Goal: Information Seeking & Learning: Learn about a topic

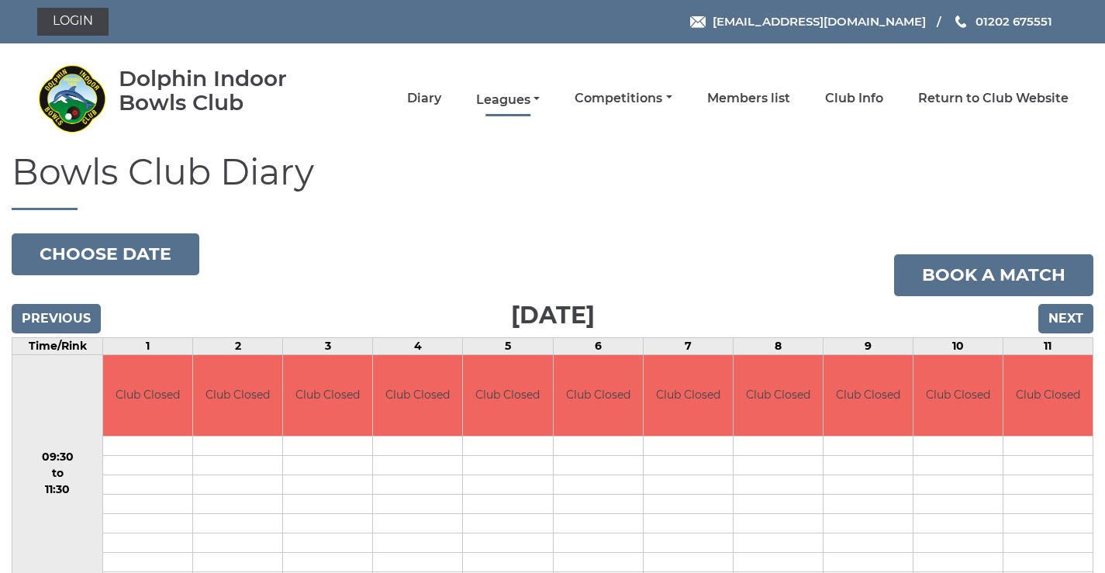
click at [502, 103] on link "Leagues" at bounding box center [508, 99] width 64 height 17
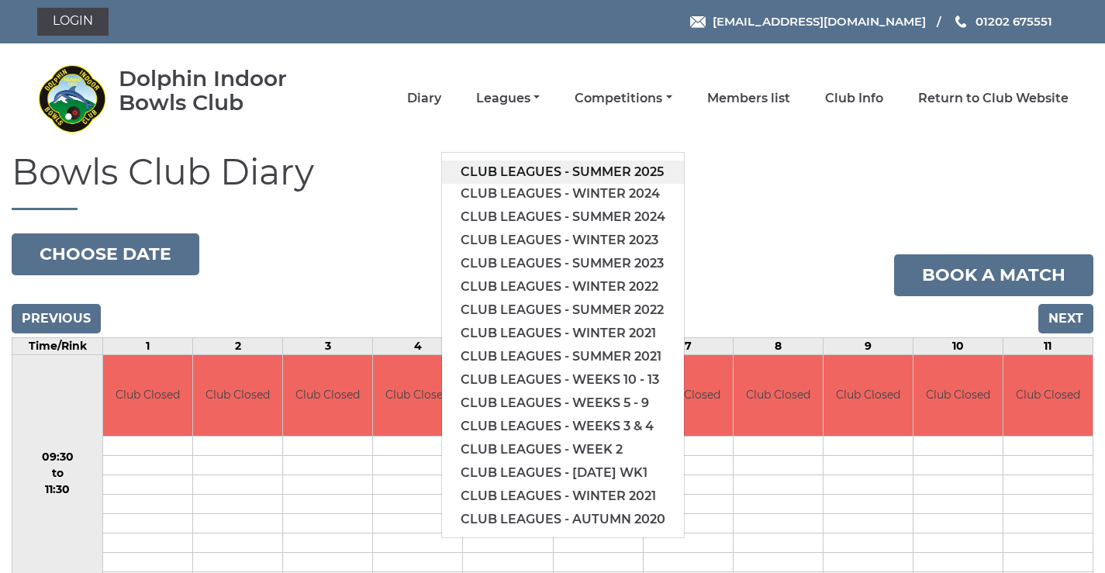
click at [517, 167] on link "Club leagues - Summer 2025" at bounding box center [563, 171] width 242 height 23
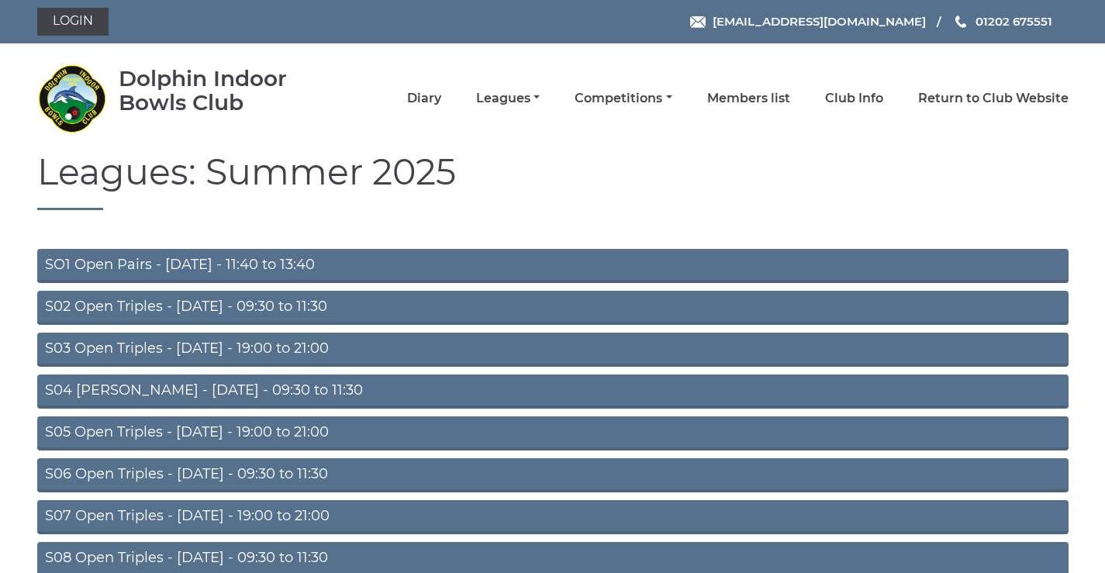
scroll to position [123, 0]
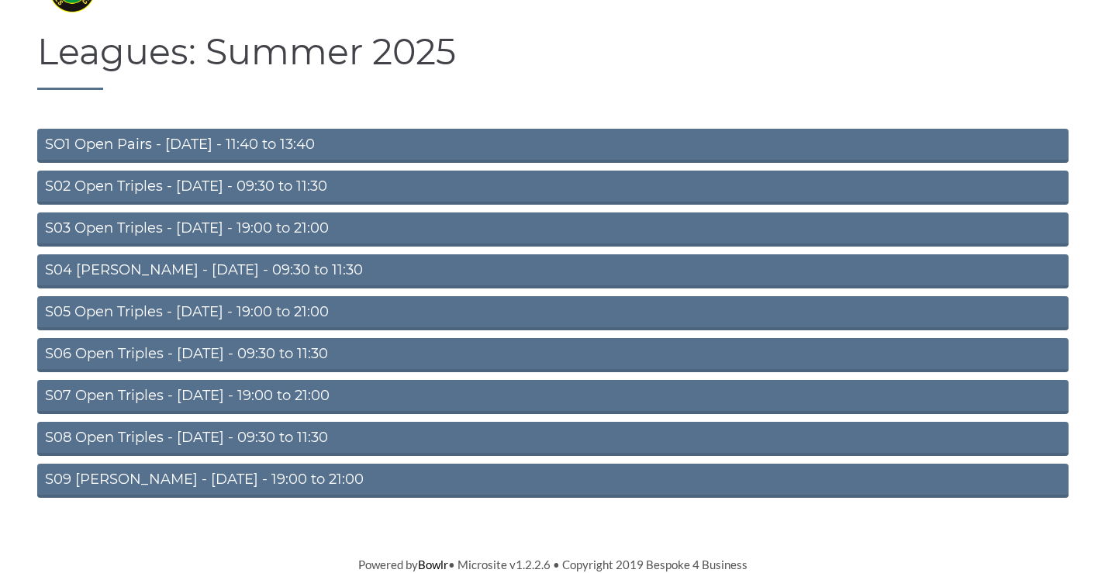
click at [294, 435] on link "S08 Open Triples - Friday - 09:30 to 11:30" at bounding box center [552, 439] width 1031 height 34
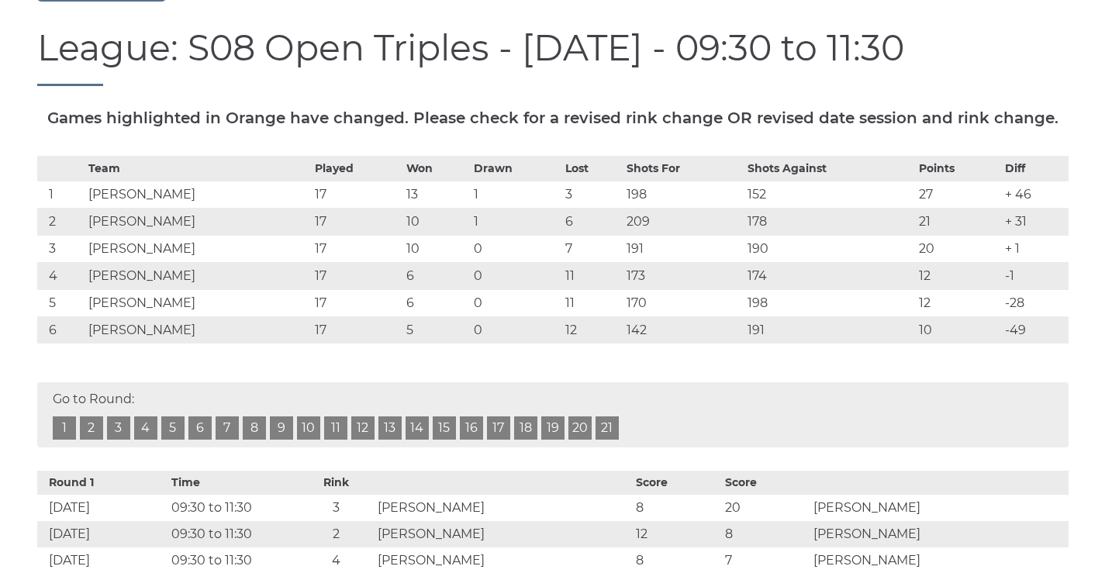
scroll to position [362, 0]
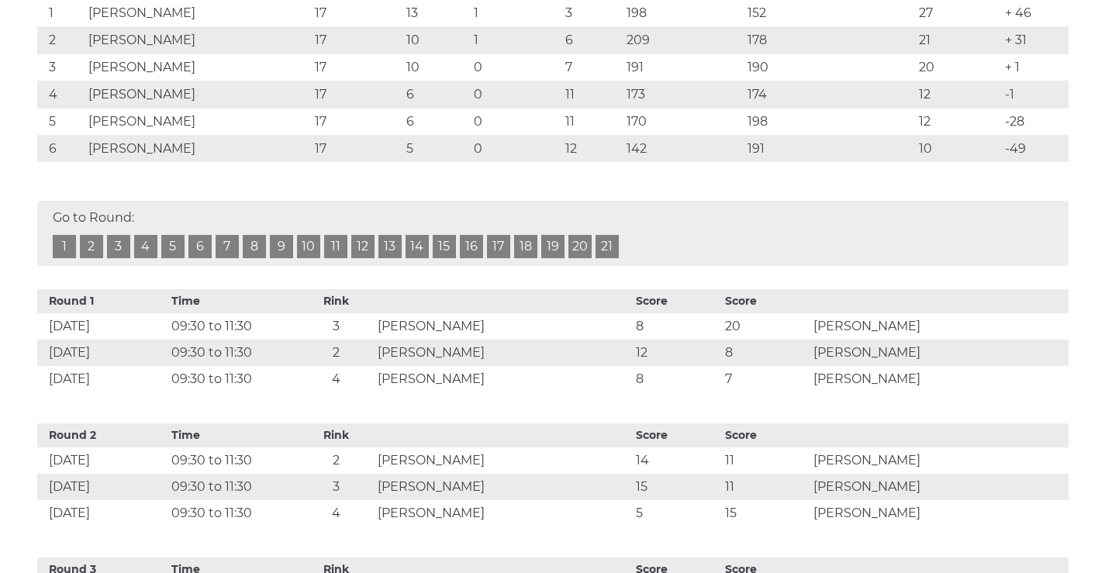
click at [530, 258] on link "18" at bounding box center [525, 246] width 23 height 23
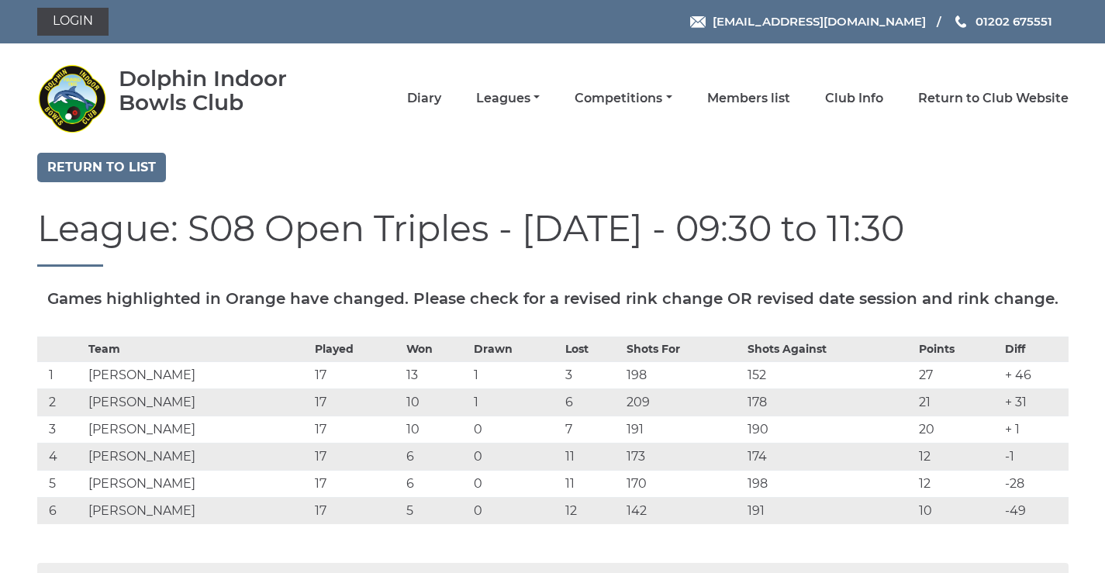
scroll to position [181, 0]
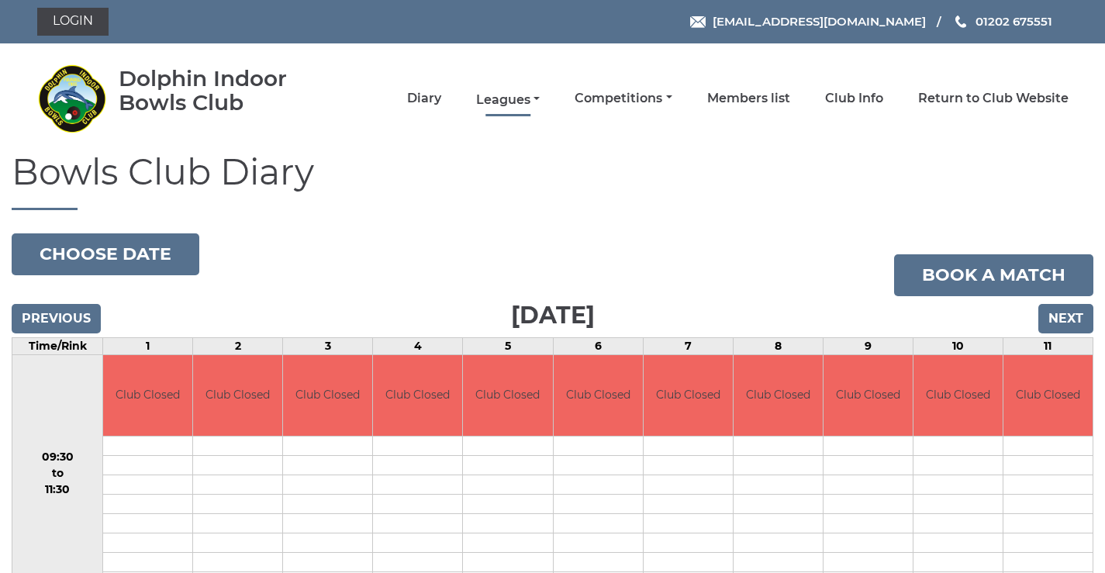
click at [536, 98] on link "Leagues" at bounding box center [508, 99] width 64 height 17
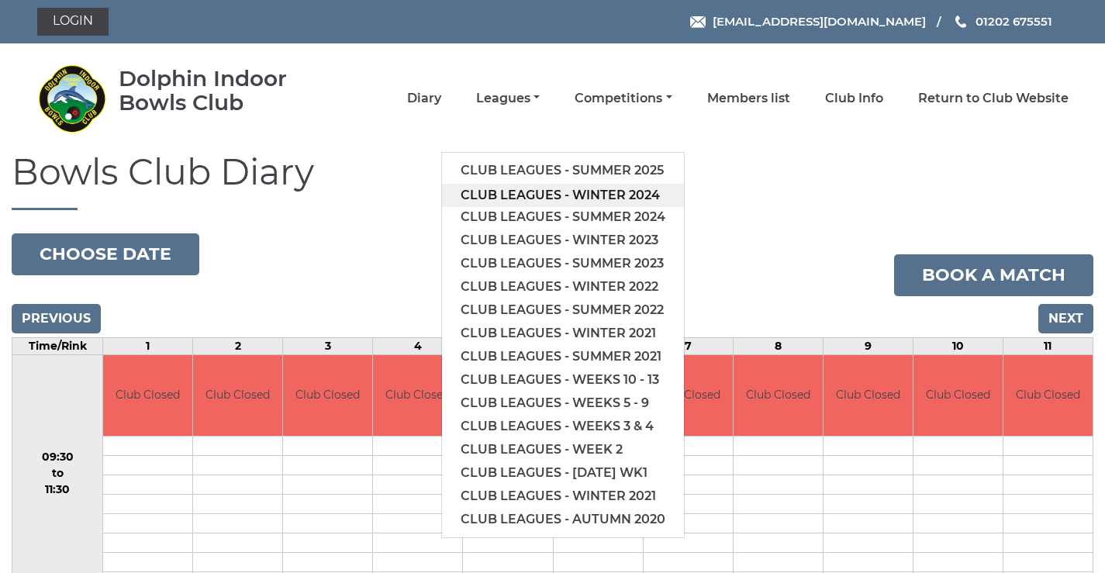
click at [525, 197] on link "Club leagues - Winter 2024" at bounding box center [563, 195] width 242 height 23
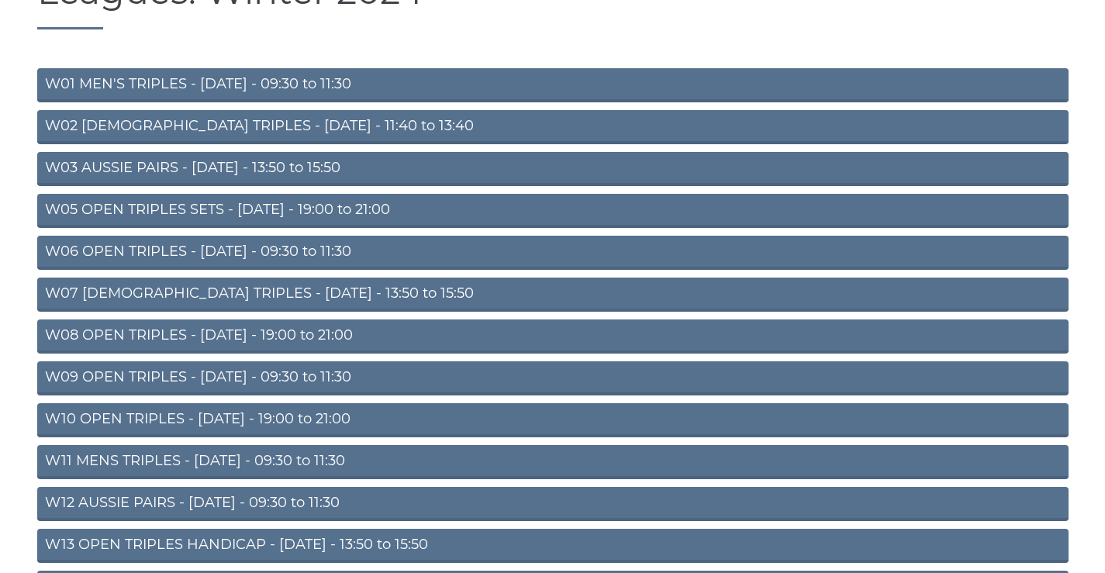
scroll to position [362, 0]
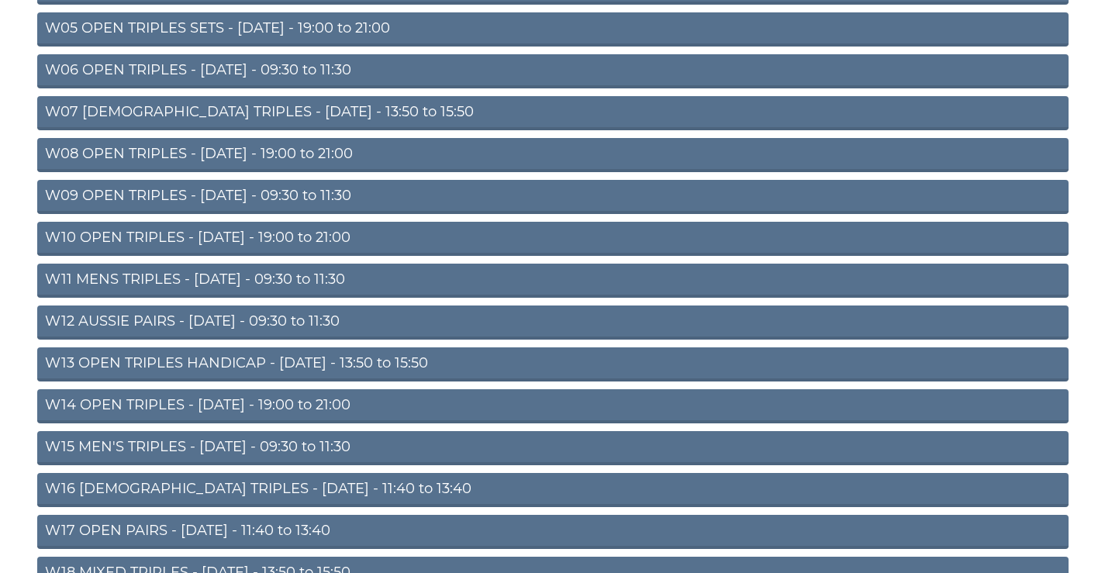
click at [100, 445] on link "W15 MEN'S TRIPLES - Friday - 09:30 to 11:30" at bounding box center [552, 448] width 1031 height 34
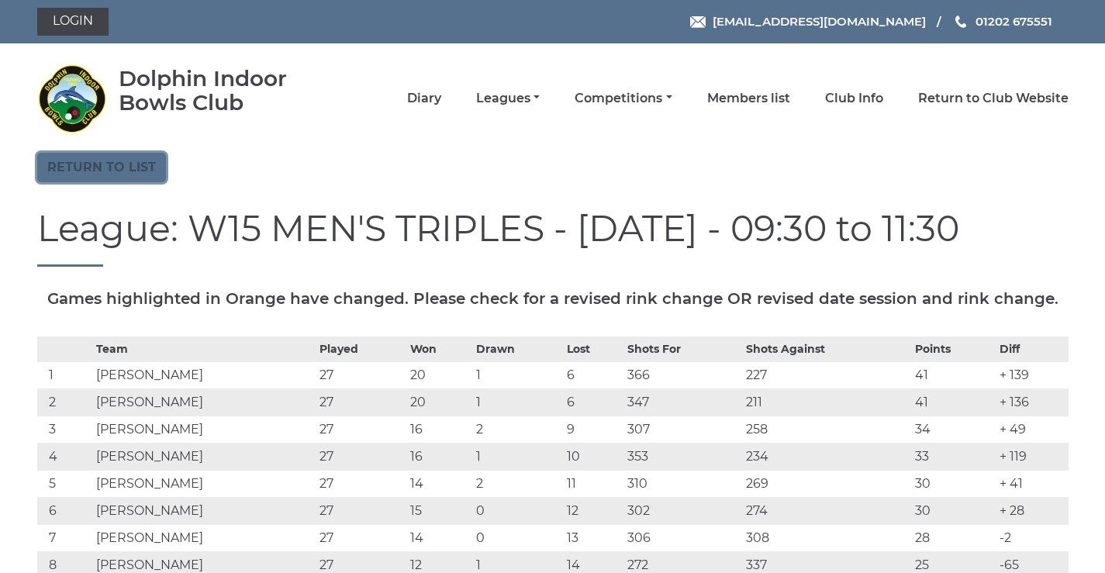
click at [101, 172] on link "Return to list" at bounding box center [101, 167] width 129 height 29
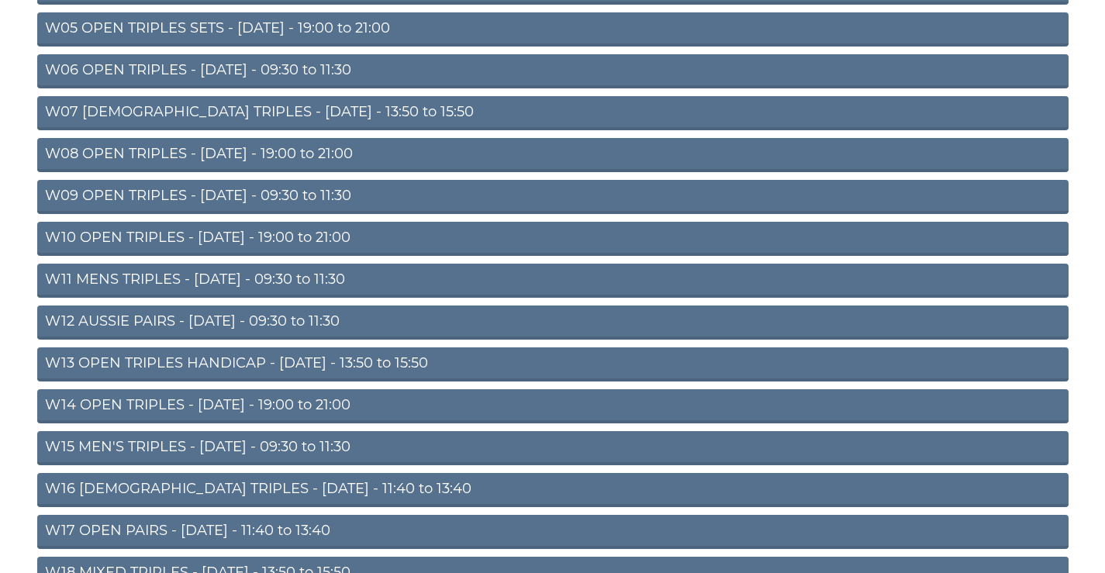
scroll to position [500, 0]
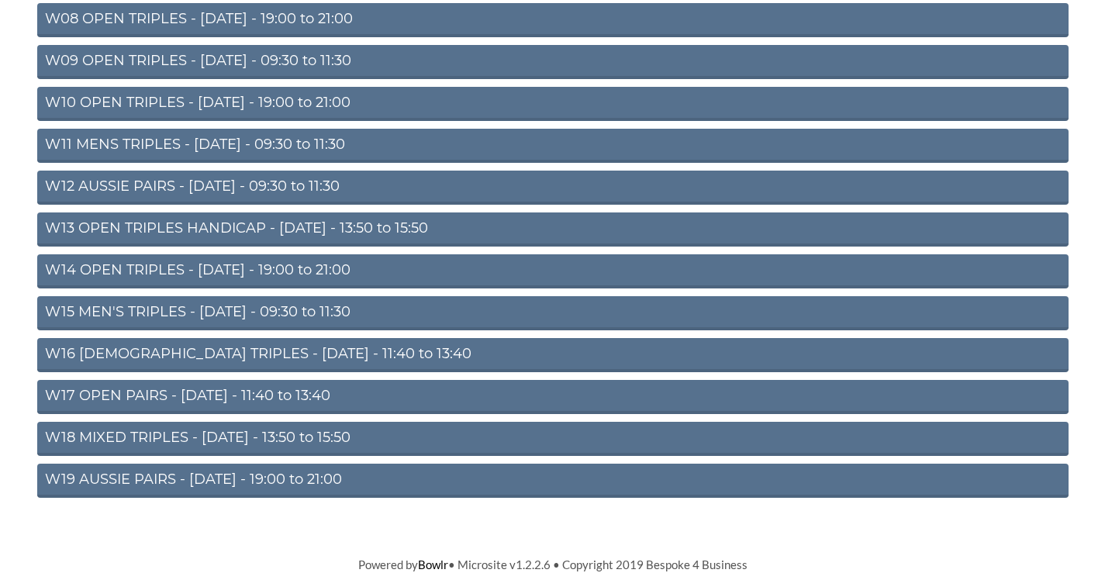
click at [230, 182] on link "W12 AUSSIE PAIRS - Thursday - 09:30 to 11:30" at bounding box center [552, 188] width 1031 height 34
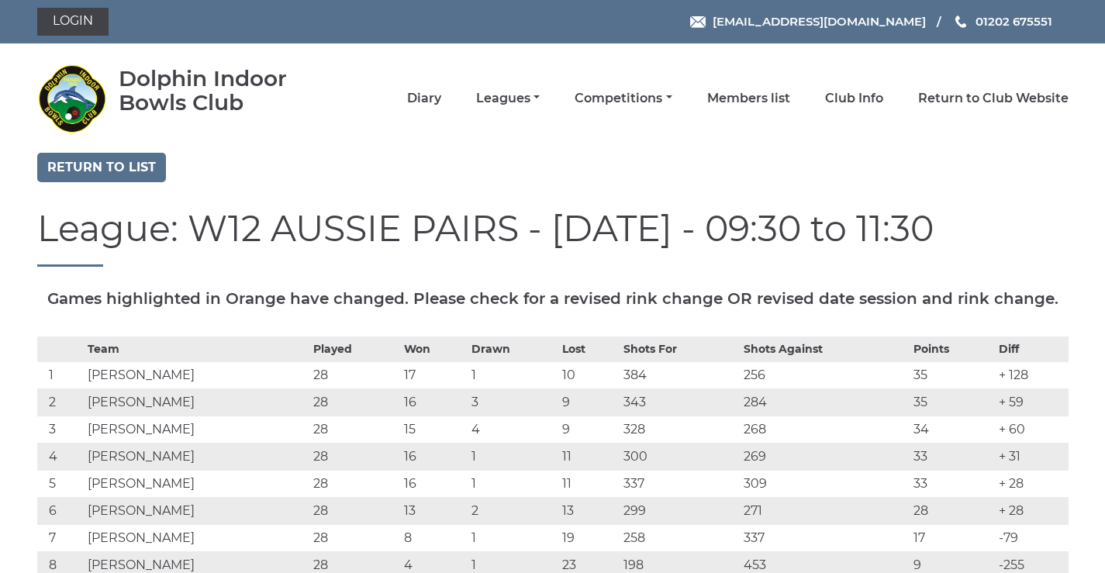
scroll to position [181, 0]
